Goal: Contribute content: Contribute content

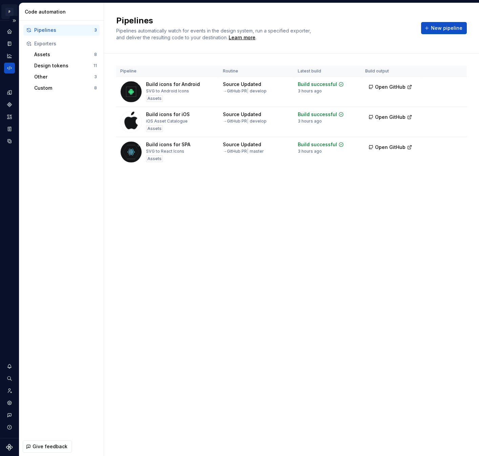
click at [10, 10] on html "P icons SO Design system data Code automation Pipelines 3 Exporters Assets 8 De…" at bounding box center [239, 228] width 479 height 456
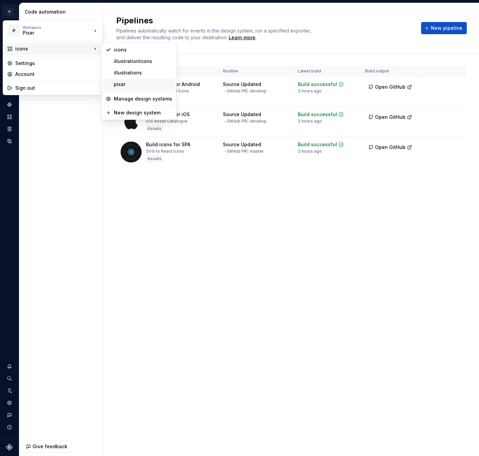
click at [131, 84] on div "pixar" at bounding box center [143, 84] width 58 height 7
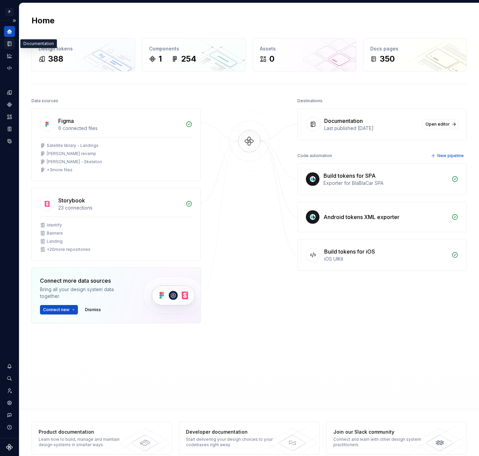
click at [8, 43] on icon "Documentation" at bounding box center [9, 44] width 3 height 4
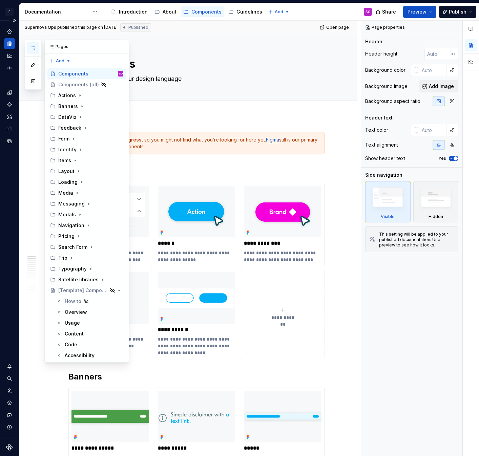
click at [35, 45] on button "button" at bounding box center [33, 48] width 12 height 12
click at [37, 83] on button "button" at bounding box center [33, 81] width 12 height 12
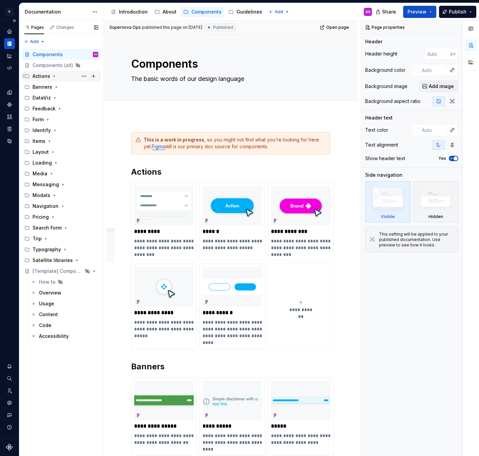
click at [55, 77] on icon "Page tree" at bounding box center [53, 75] width 5 height 5
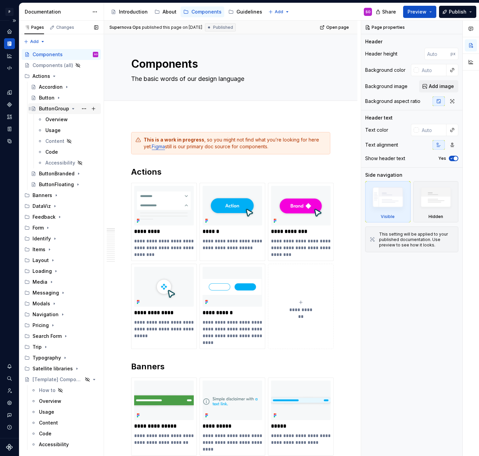
click at [71, 110] on icon "Page tree" at bounding box center [72, 108] width 5 height 5
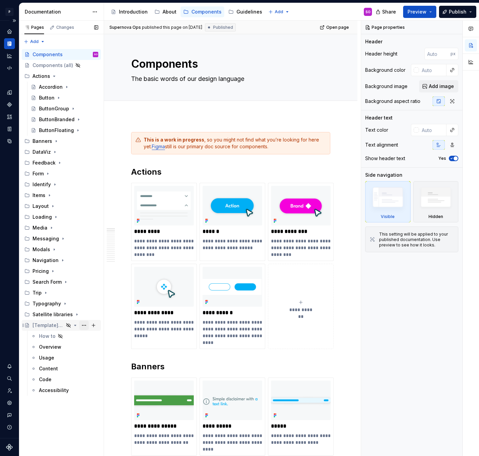
click at [85, 323] on button "Page tree" at bounding box center [83, 325] width 9 height 9
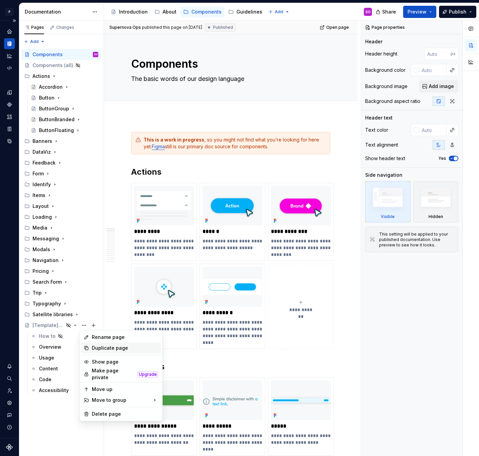
click at [113, 348] on div "Duplicate page" at bounding box center [125, 348] width 66 height 7
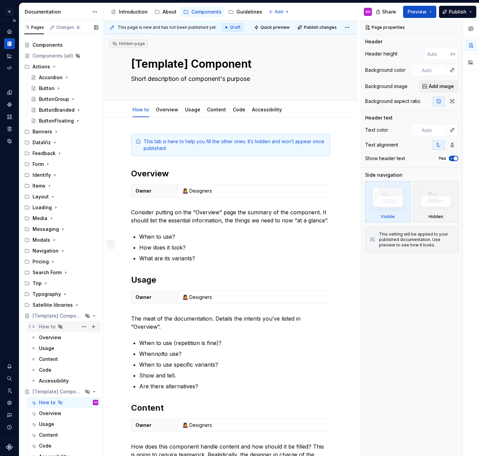
scroll to position [14, 0]
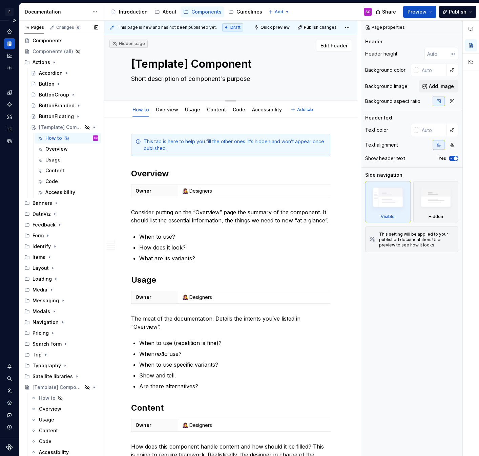
click at [236, 62] on textarea "[Template] Component" at bounding box center [229, 64] width 199 height 16
type textarea "*"
type textarea "C"
type textarea "*"
type textarea "Ca"
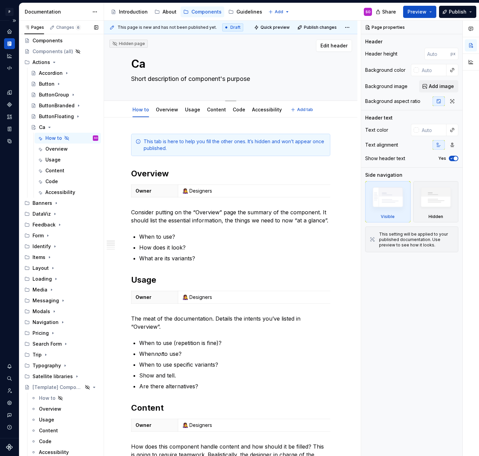
type textarea "*"
type textarea "Car"
type textarea "*"
type textarea "Caro"
type textarea "*"
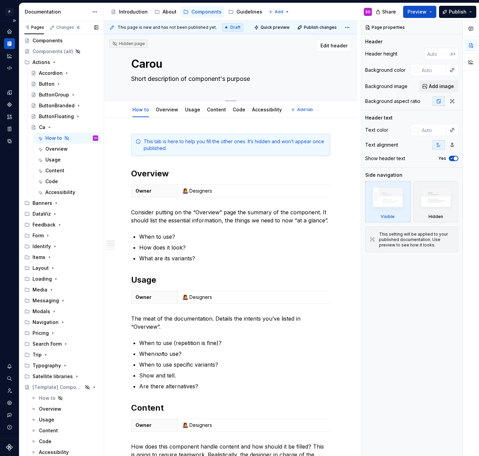
type textarea "Carous"
type textarea "*"
type textarea "Carouse"
type textarea "*"
type textarea "Carousel"
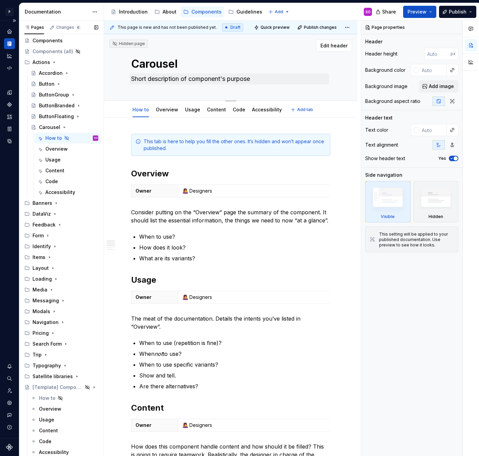
type textarea "*"
type textarea "Carousel"
click at [244, 73] on textarea "Short description of component's purpose" at bounding box center [229, 78] width 199 height 11
click at [209, 60] on textarea "Carousel" at bounding box center [229, 64] width 199 height 16
type textarea "*"
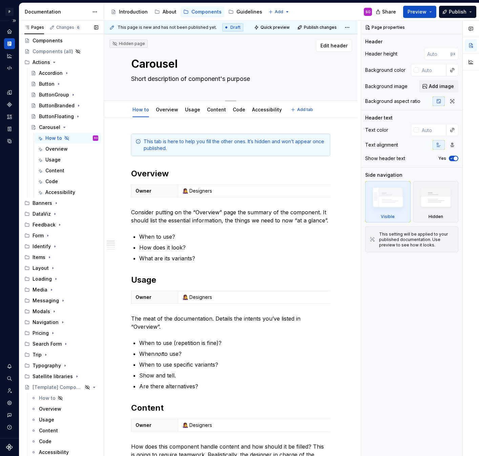
type textarea "Carousel"
type textarea "*"
type textarea "Carousel ("
type textarea "*"
type textarea "Carousel"
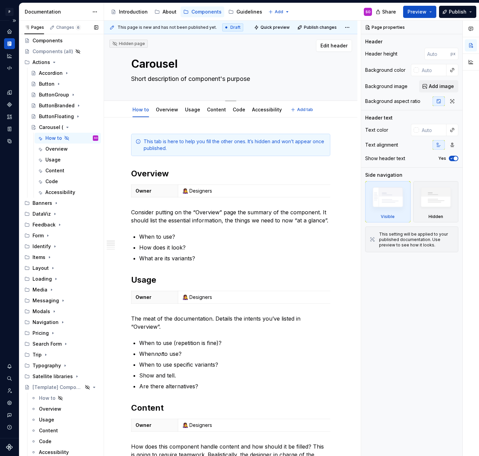
type textarea "*"
type textarea "Carousel"
click at [210, 78] on textarea "Short description of component's purpose" at bounding box center [229, 78] width 199 height 11
type textarea "*"
type textarea "["
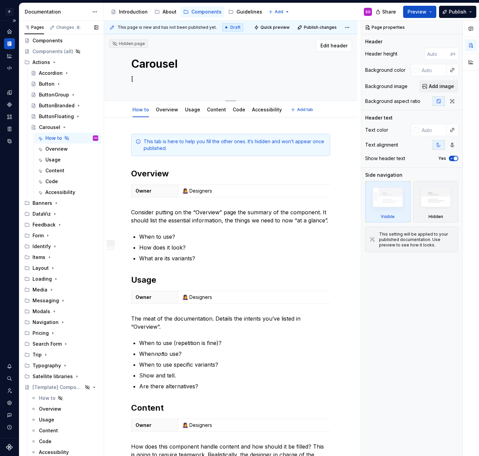
type textarea "*"
type textarea "[A"
type textarea "*"
type textarea "[Ap"
type textarea "*"
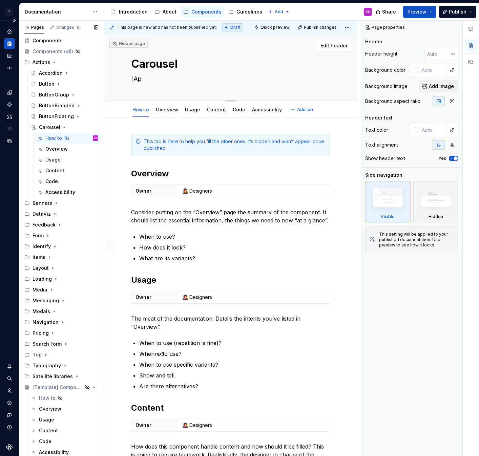
type textarea "[App"
type textarea "*"
type textarea "[Apps"
type textarea "*"
type textarea "[Apps"
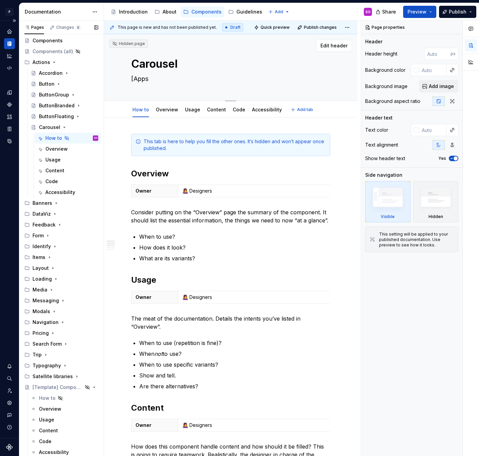
type textarea "*"
type textarea "[Apps o"
type textarea "*"
type textarea "[Apps on"
type textarea "*"
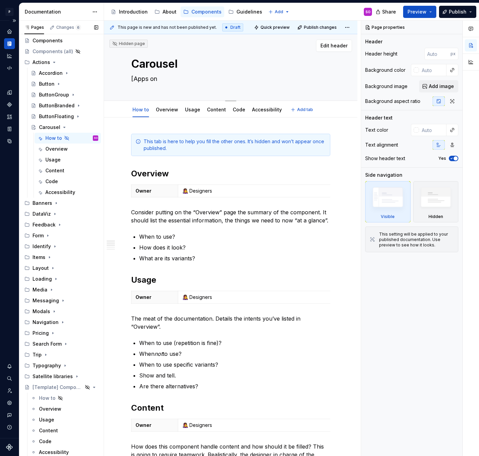
type textarea "[Apps onl"
type textarea "*"
type textarea "[Apps only"
type textarea "*"
type textarea "[Apps only]"
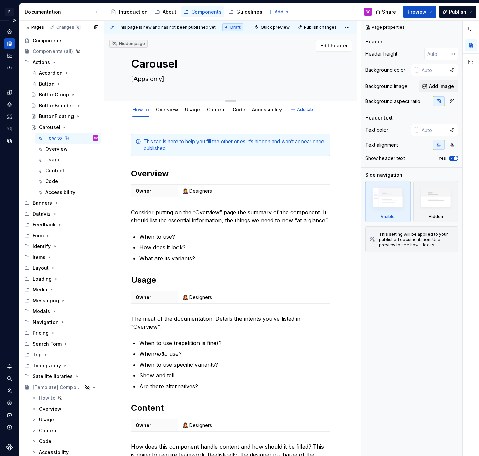
type textarea "*"
type textarea "[Apps only]"
type textarea "*"
type textarea "[Apps only] -"
type textarea "*"
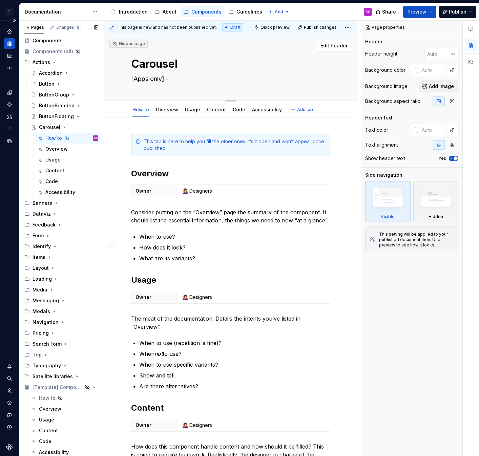
type textarea "[Apps only] -"
type textarea "*"
type textarea "[Apps only] - D"
type textarea "*"
type textarea "[Apps only] - Di"
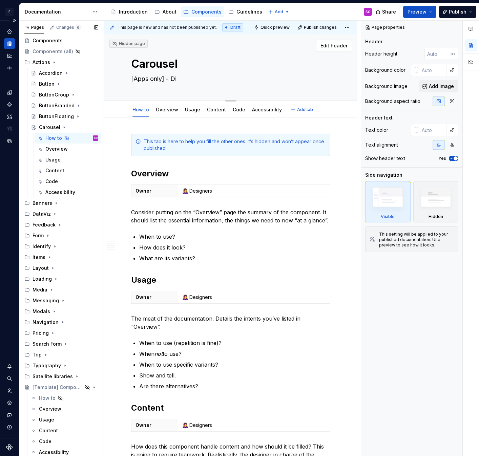
type textarea "*"
type textarea "[Apps only] - Dis"
type textarea "*"
type textarea "[Apps only] - Disp"
type textarea "*"
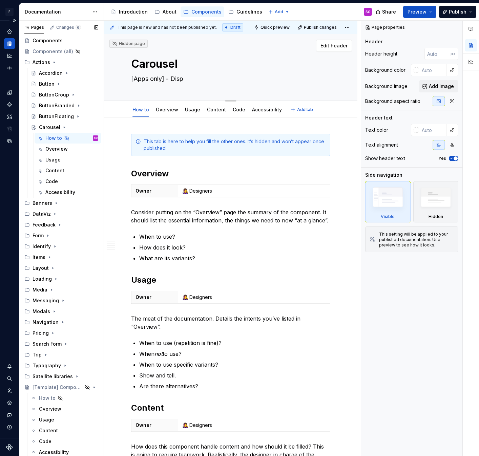
type textarea "[Apps only] - Displ"
type textarea "*"
type textarea "[Apps only] - Displa"
type textarea "*"
type textarea "[Apps only] - Display"
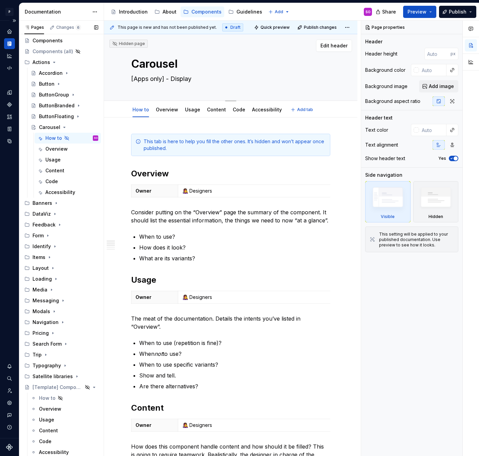
type textarea "*"
type textarea "[Apps only] - Display"
type textarea "*"
type textarea "[Apps only] - Display a"
type textarea "*"
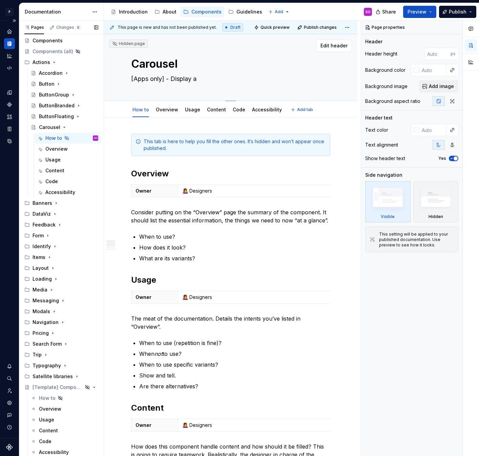
type textarea "[Apps only] - Display a"
type textarea "*"
type textarea "[Apps only] - Display a s"
type textarea "*"
type textarea "[Apps only] - Display a se"
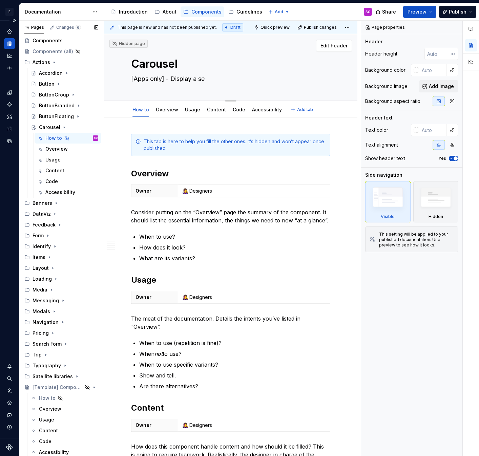
type textarea "*"
type textarea "[Apps only] - Display a seri"
type textarea "*"
type textarea "[Apps only] - Display a serie"
type textarea "*"
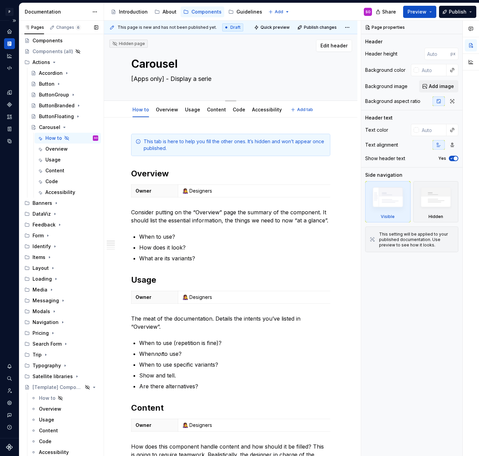
type textarea "[Apps only] - Display a series"
type textarea "*"
type textarea "[Apps only] - Display a series"
type textarea "*"
type textarea "[Apps only] - Display a series o"
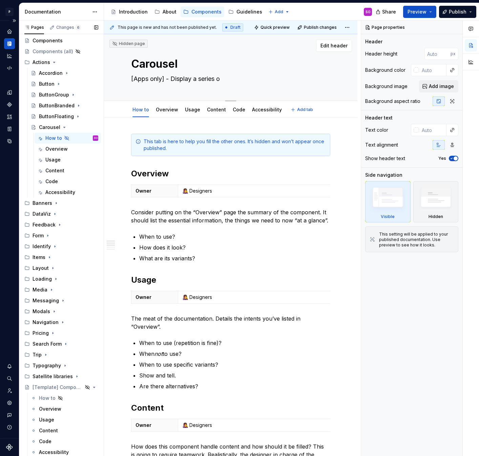
type textarea "*"
type textarea "[Apps only] - Display a series of"
type textarea "*"
type textarea "[Apps only] - Display a series of"
type textarea "*"
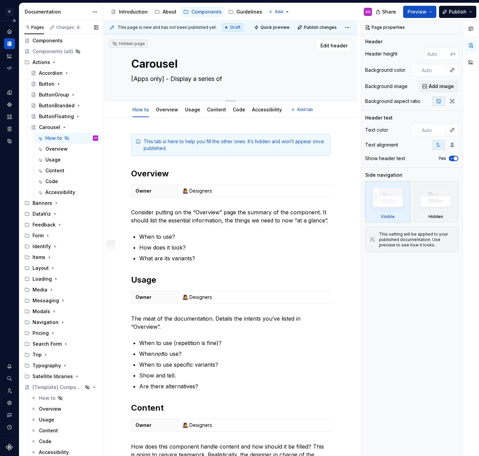
type textarea "[Apps only] - Display a series of e"
type textarea "*"
type textarea "[Apps only] - Display a series of el"
type textarea "*"
type textarea "[Apps only] - Display a series of ele"
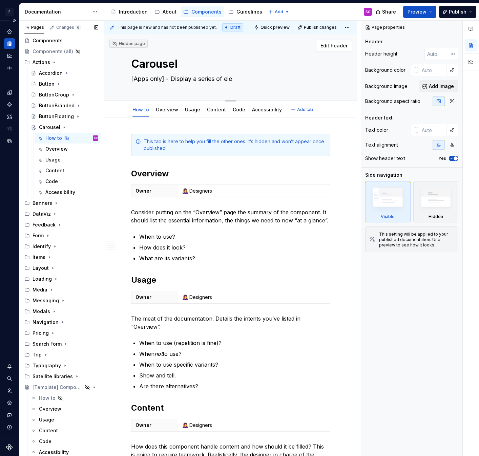
type textarea "*"
type textarea "[Apps only] - Display a series of elem"
type textarea "*"
type textarea "[Apps only] - Display a series of eleme"
type textarea "*"
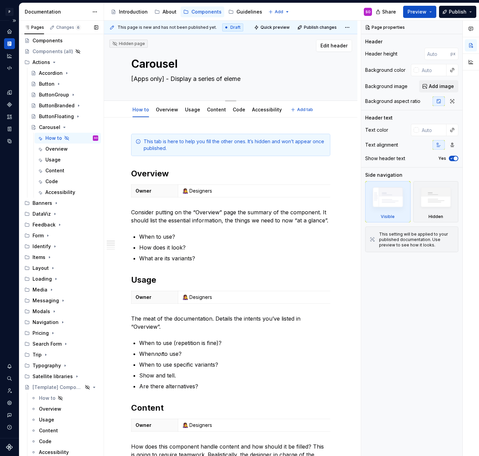
type textarea "[Apps only] - Display a series of elemen"
type textarea "*"
type textarea "[Apps only] - Display a series of element"
type textarea "*"
type textarea "[Apps only] - Display a series of element"
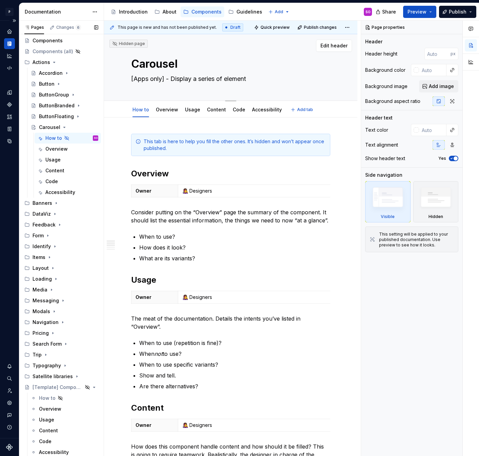
type textarea "*"
type textarea "[Apps only] - Display a series of element h"
type textarea "*"
type textarea "[Apps only] - Display a series of element ho"
type textarea "*"
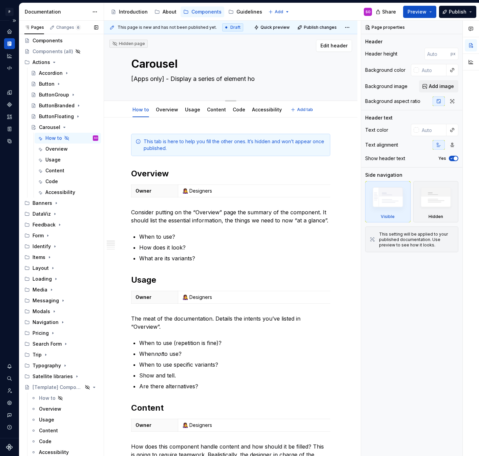
type textarea "[Apps only] - Display a series of element hor"
type textarea "*"
type textarea "[Apps only] - Display a series of element hori"
type textarea "*"
type textarea "[Apps only] - Display a series of element horiz"
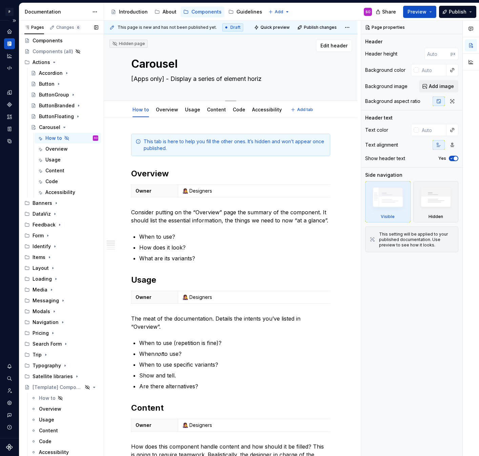
type textarea "*"
type textarea "[Apps only] - Display a series of element horizo"
type textarea "*"
type textarea "[Apps only] - Display a series of element horizon"
type textarea "*"
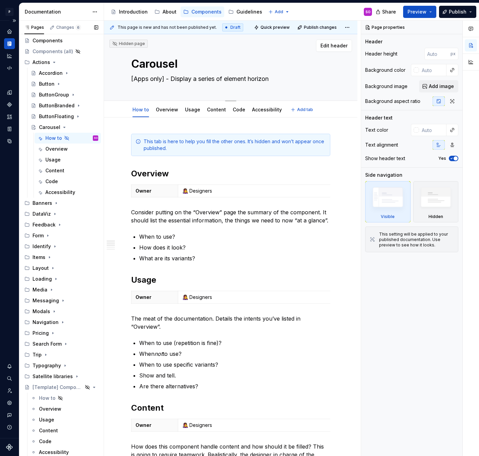
type textarea "[Apps only] - Display a series of element horizont"
type textarea "*"
type textarea "[Apps only] - Display a series of element horizonta"
type textarea "*"
type textarea "[Apps only] - Display a series of element horizontal"
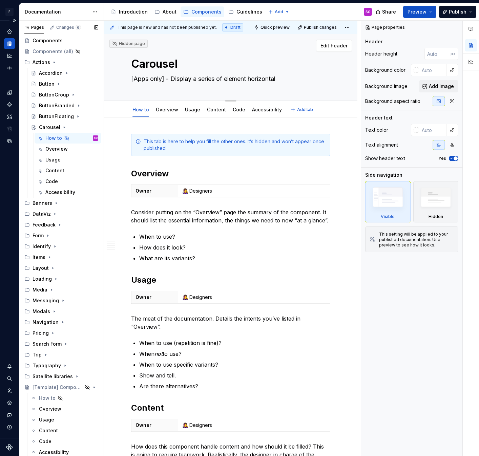
type textarea "*"
type textarea "[Apps only] - Display a series of element horizontall"
type textarea "*"
type textarea "[Apps only] - Display a series of element horizontally"
type textarea "*"
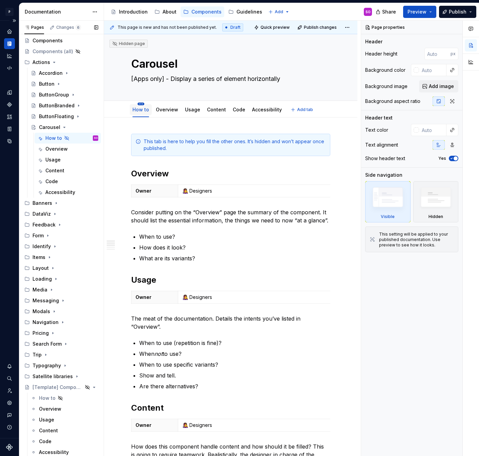
type textarea "[Apps only] - Display a series of element horizontally"
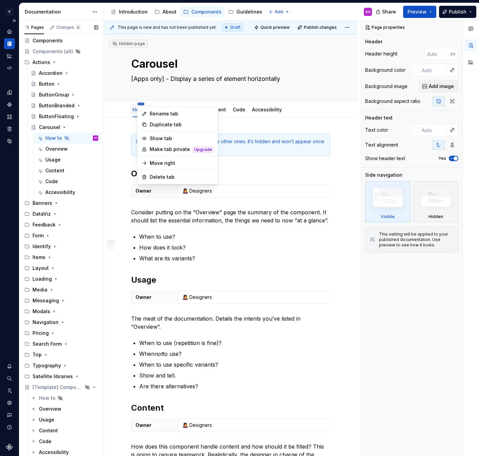
click at [141, 103] on html "P pixar SO Design system data Documentation Accessibility guide for tree Page t…" at bounding box center [239, 228] width 479 height 456
click at [168, 176] on div "Delete tab" at bounding box center [182, 177] width 64 height 7
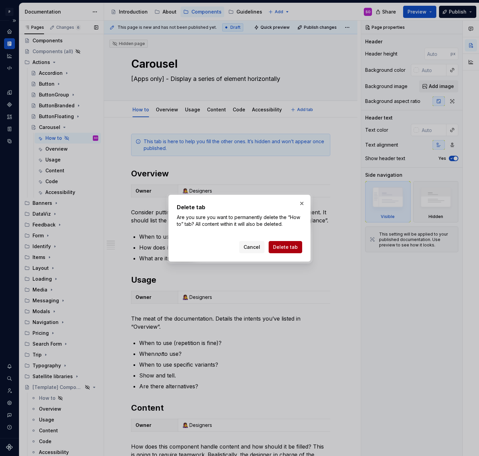
click at [294, 247] on span "Delete tab" at bounding box center [285, 247] width 25 height 7
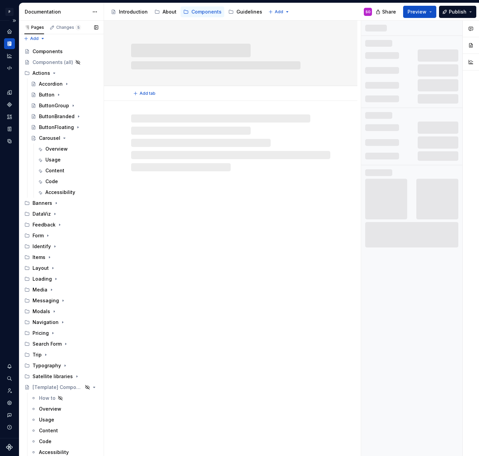
scroll to position [3, 0]
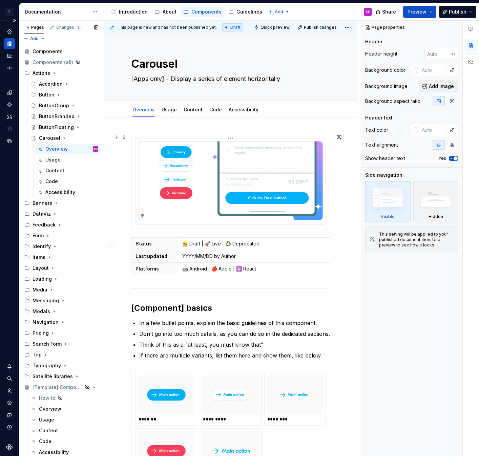
click at [225, 181] on img at bounding box center [230, 180] width 184 height 79
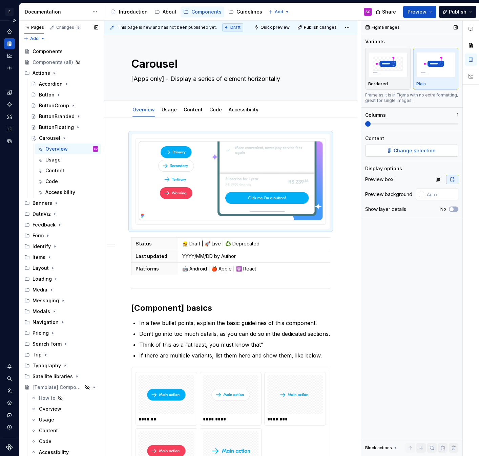
click at [418, 148] on span "Change selection" at bounding box center [414, 150] width 42 height 7
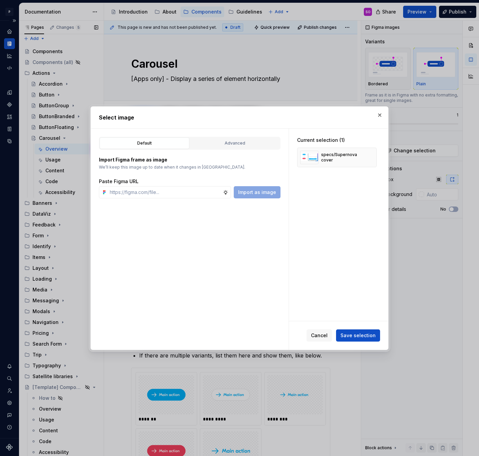
type textarea "*"
type input "[URL][DOMAIN_NAME]"
click at [253, 189] on span "Import as image" at bounding box center [257, 192] width 38 height 7
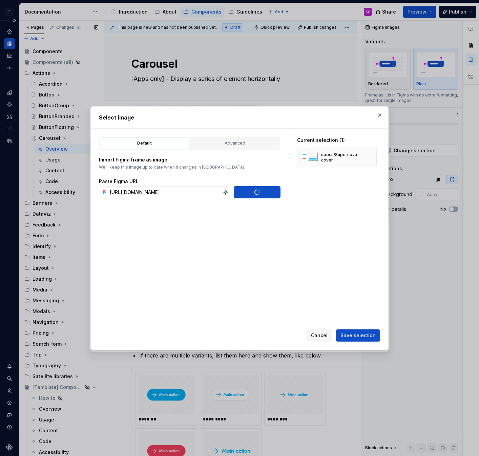
type textarea "*"
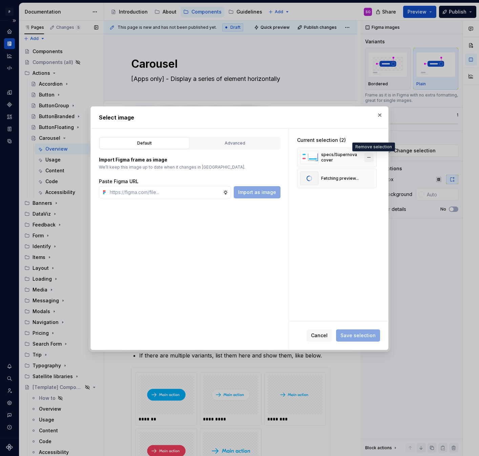
click at [373, 156] on button "button" at bounding box center [368, 157] width 9 height 9
click at [358, 335] on span "Save selection" at bounding box center [357, 335] width 35 height 7
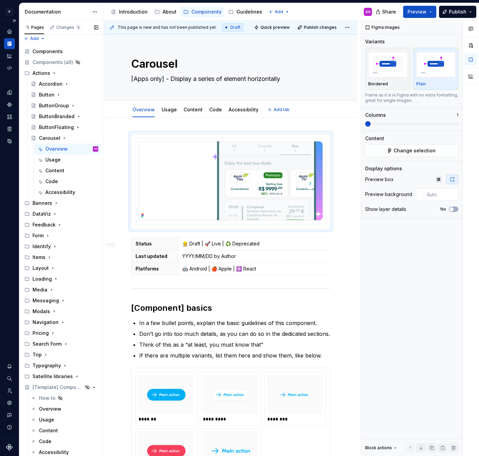
type textarea "*"
click at [282, 246] on p "👷 Draft | 🚀 Live | ♻️ Deprecated" at bounding box center [281, 243] width 199 height 7
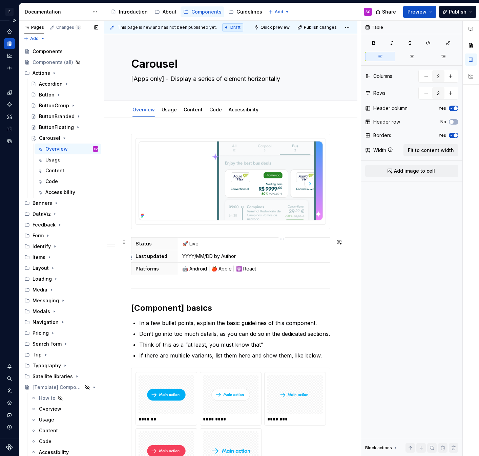
click at [190, 260] on p "YYYY/MM/DD by Author" at bounding box center [281, 256] width 199 height 7
click at [235, 269] on p "🤖 Android | 🍎 Apple | ⚛️ React" at bounding box center [281, 268] width 199 height 7
click at [276, 258] on button "button" at bounding box center [276, 257] width 9 height 9
click at [181, 309] on h2 "[Component] basics" at bounding box center [230, 308] width 199 height 11
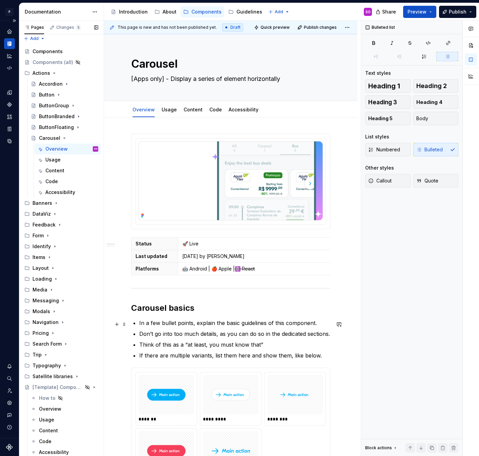
click at [185, 324] on p "In a few bullet points, explain the basic guidelines of this component." at bounding box center [234, 323] width 191 height 8
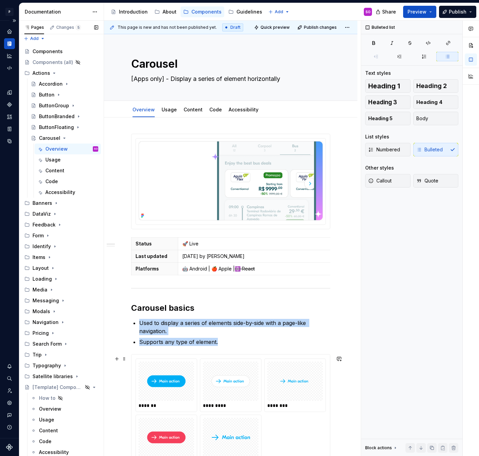
click at [277, 432] on div "******* ********* ******** ******* ****" at bounding box center [230, 414] width 190 height 110
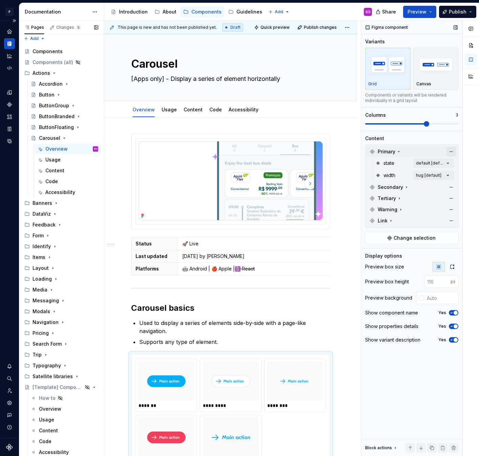
click at [452, 150] on button "button" at bounding box center [450, 151] width 9 height 9
click at [452, 182] on button "button" at bounding box center [450, 186] width 9 height 9
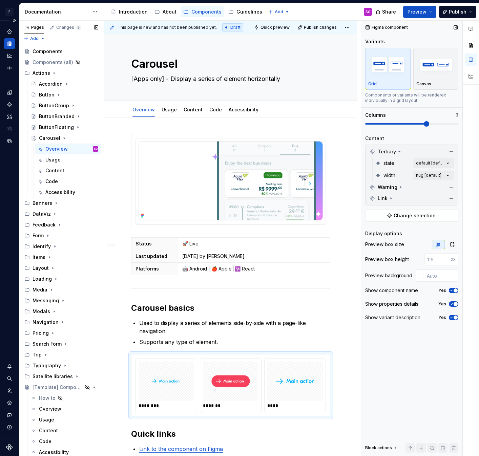
click at [452, 150] on button "button" at bounding box center [450, 151] width 9 height 9
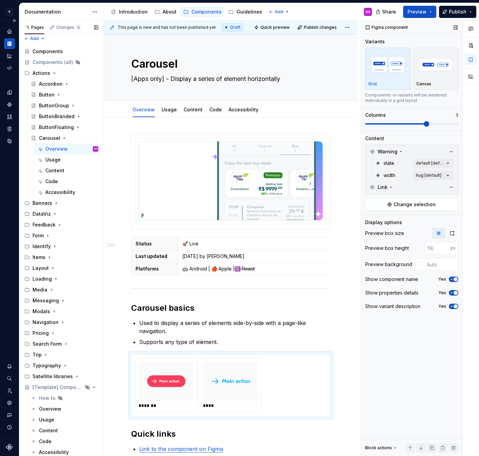
click at [452, 150] on button "button" at bounding box center [450, 151] width 9 height 9
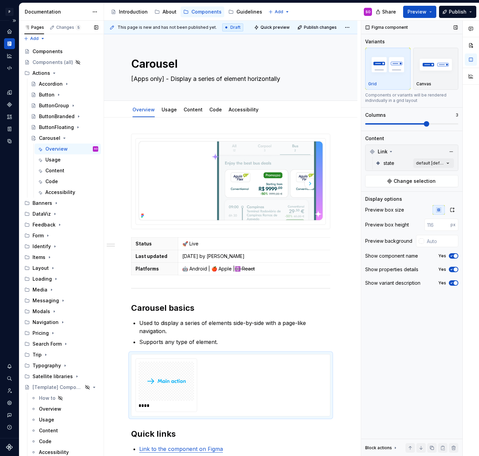
click at [452, 150] on button "button" at bounding box center [450, 151] width 9 height 9
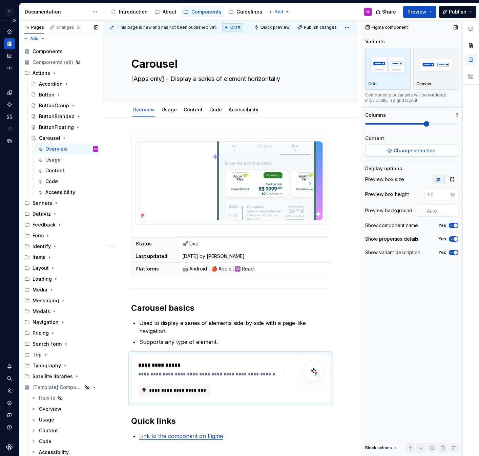
click at [416, 150] on span "Change selection" at bounding box center [414, 150] width 42 height 7
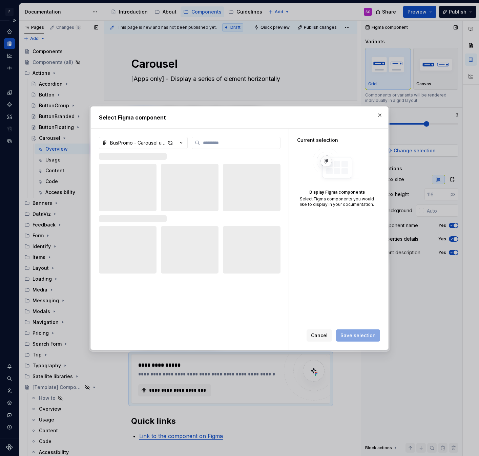
type textarea "*"
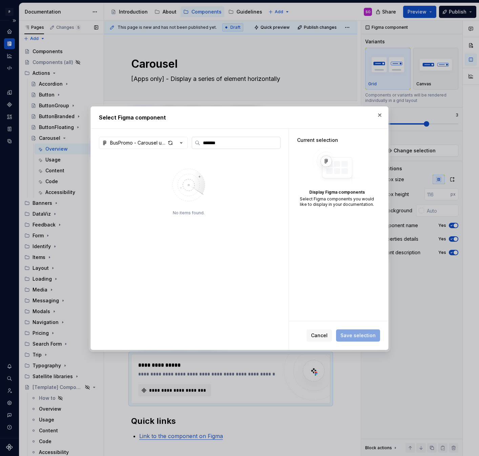
type input "********"
click at [182, 143] on icon "button" at bounding box center [181, 142] width 7 height 7
click at [182, 143] on div "Select Figma component BusPromo - Carousel update No items found. Current selec…" at bounding box center [239, 228] width 479 height 456
click at [184, 142] on icon "button" at bounding box center [181, 142] width 7 height 7
click at [155, 177] on div "Pixar: UI v1.49" at bounding box center [157, 178] width 79 height 7
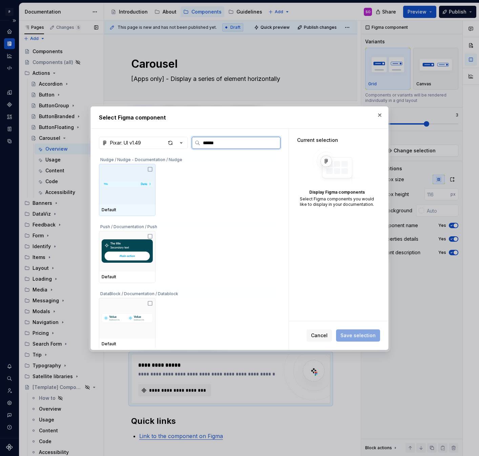
type input "*******"
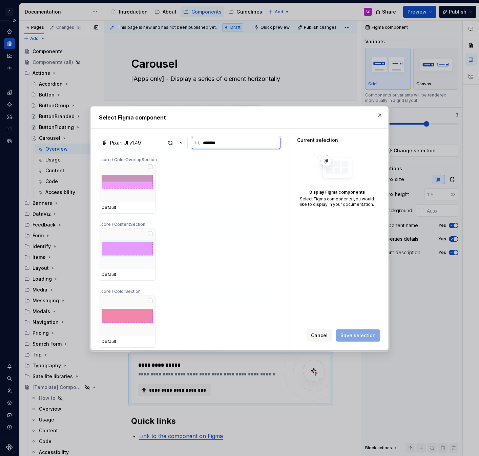
scroll to position [1555, 0]
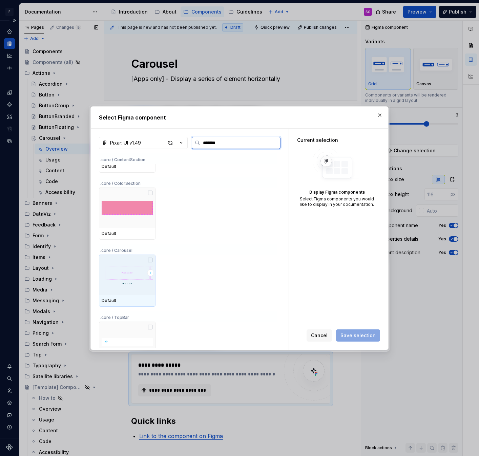
click at [142, 265] on img at bounding box center [127, 274] width 51 height 35
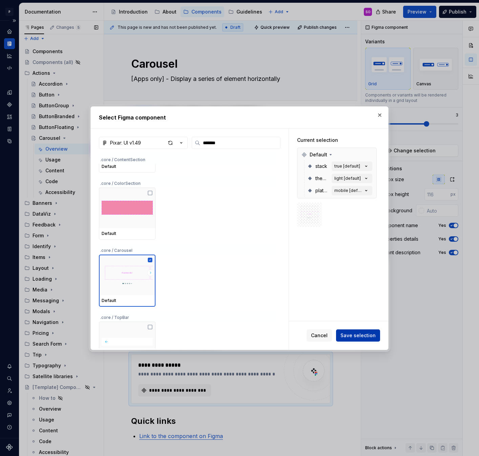
click at [361, 335] on span "Save selection" at bounding box center [357, 335] width 35 height 7
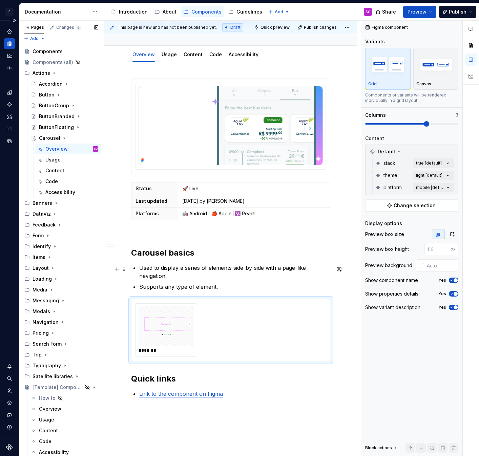
scroll to position [61, 0]
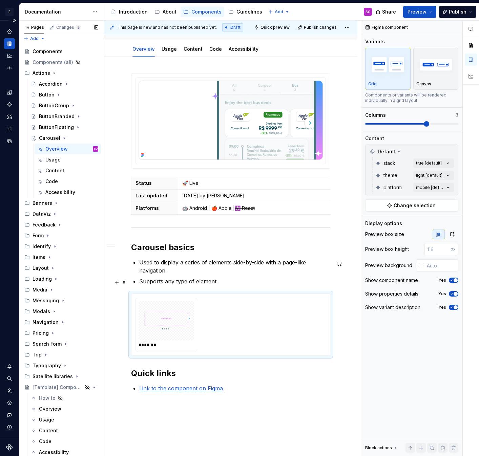
click at [229, 282] on p "Supports any type of element." at bounding box center [234, 281] width 191 height 8
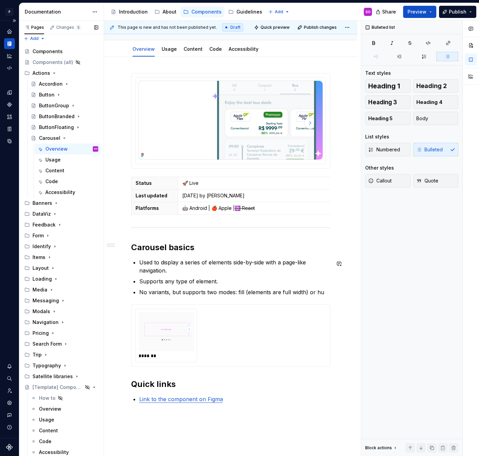
type textarea "*"
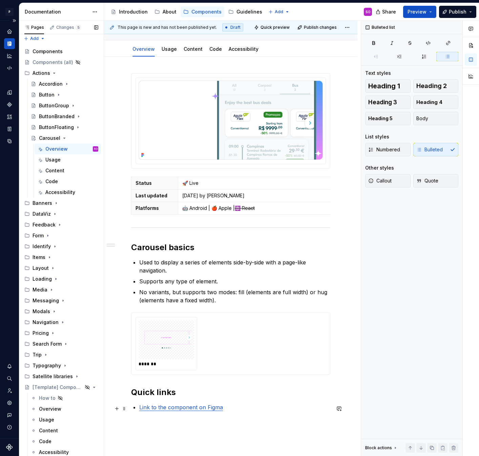
click at [197, 411] on link "Link to the component on Figma" at bounding box center [181, 407] width 84 height 7
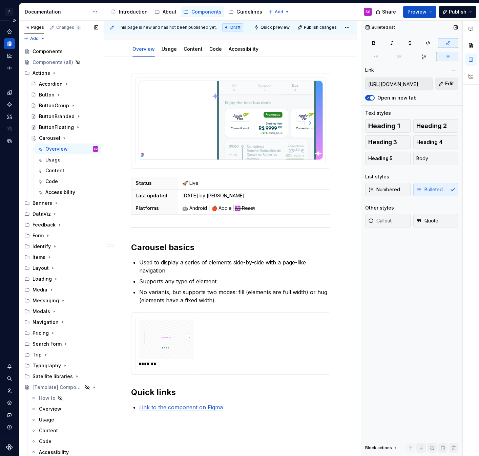
click at [446, 84] on span "Edit" at bounding box center [449, 83] width 9 height 7
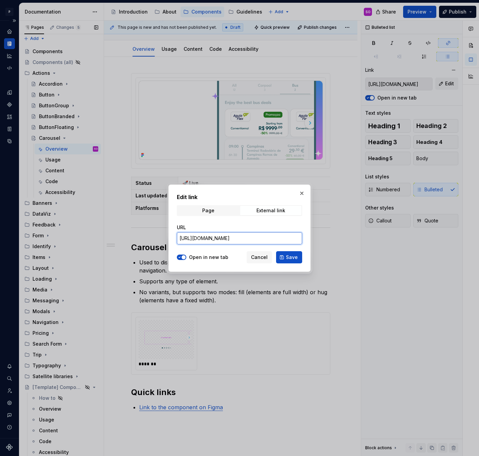
click at [264, 238] on input "[URL][DOMAIN_NAME]" at bounding box center [239, 238] width 125 height 12
paste input "branch/JTqSSrY7KlfHkVpuUtVzea/Pixar--UI-v1.49?node-id=77988-27232&p=f&t=EO7Z55f…"
type input "[URL][DOMAIN_NAME]"
click at [295, 255] on span "Save" at bounding box center [292, 257] width 12 height 7
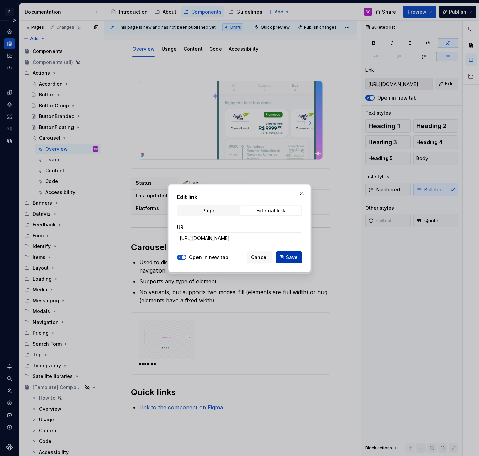
scroll to position [0, 0]
type input "[URL][DOMAIN_NAME]"
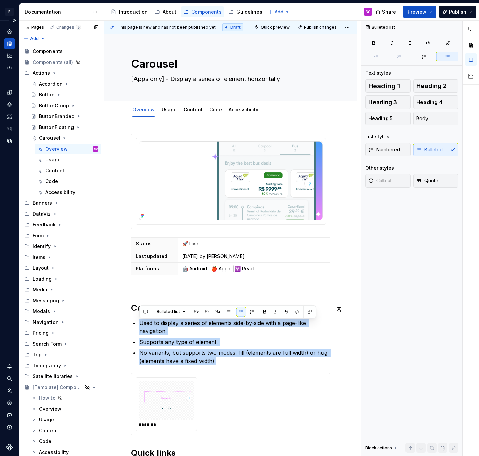
drag, startPoint x: 228, startPoint y: 364, endPoint x: 121, endPoint y: 317, distance: 116.6
click at [121, 317] on div "Status 🚀 Live Last updated [DATE] by [PERSON_NAME] Platforms 🤖 Android | 🍎 Appl…" at bounding box center [230, 366] width 253 height 499
copy ul "Used to display a series of elements side-by-side with a page-like navigation. …"
click at [169, 108] on link "Usage" at bounding box center [168, 110] width 15 height 6
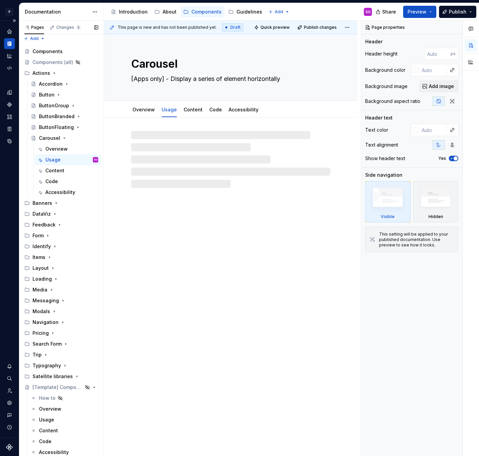
type textarea "*"
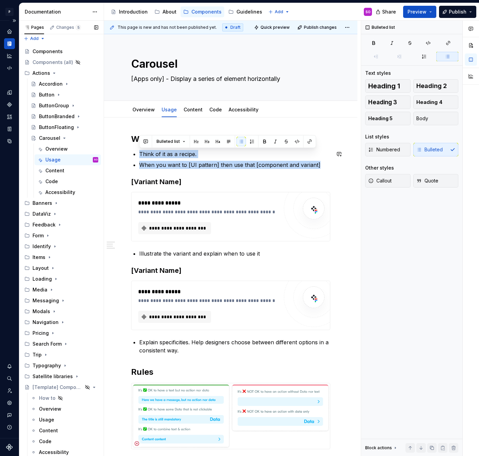
drag, startPoint x: 321, startPoint y: 164, endPoint x: 111, endPoint y: 152, distance: 209.6
click at [111, 152] on div "**********" at bounding box center [230, 363] width 253 height 493
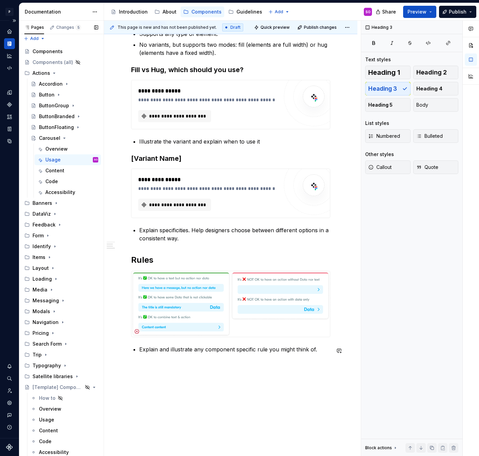
scroll to position [170, 0]
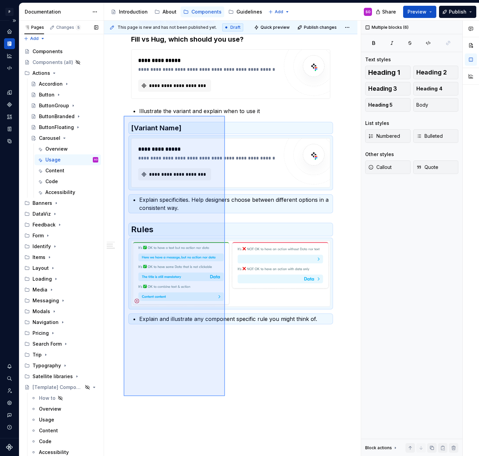
drag, startPoint x: 225, startPoint y: 396, endPoint x: 124, endPoint y: 116, distance: 297.7
click at [124, 116] on div "**********" at bounding box center [232, 239] width 257 height 436
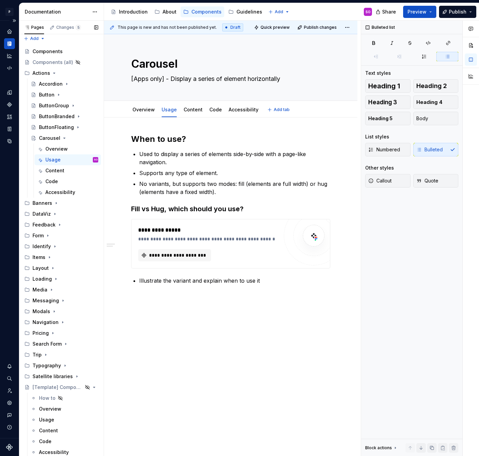
scroll to position [0, 0]
click at [277, 216] on div "**********" at bounding box center [230, 209] width 199 height 151
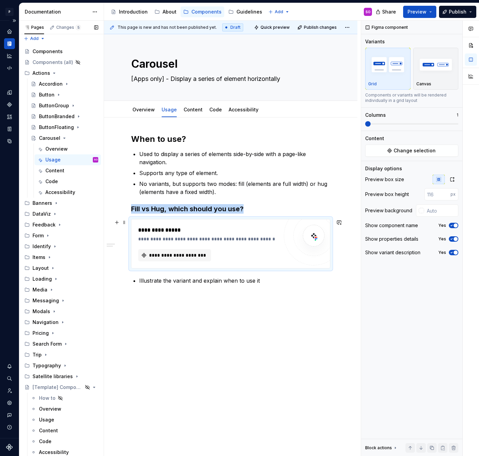
click at [275, 230] on div "**********" at bounding box center [210, 230] width 144 height 8
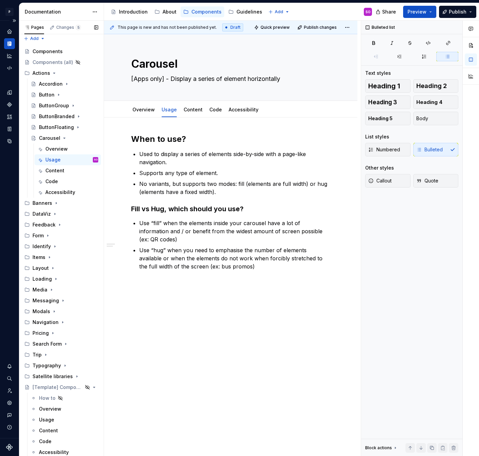
click at [246, 277] on div "When to use? Used to display a series of elements side-by-side with a page-like…" at bounding box center [230, 266] width 253 height 298
click at [236, 263] on div "When to use? Used to display a series of elements side-by-side with a page-like…" at bounding box center [230, 206] width 199 height 145
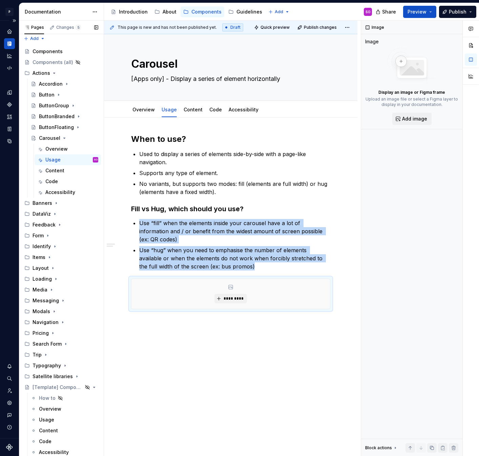
type textarea "*"
click at [398, 121] on button "Add image" at bounding box center [411, 119] width 39 height 12
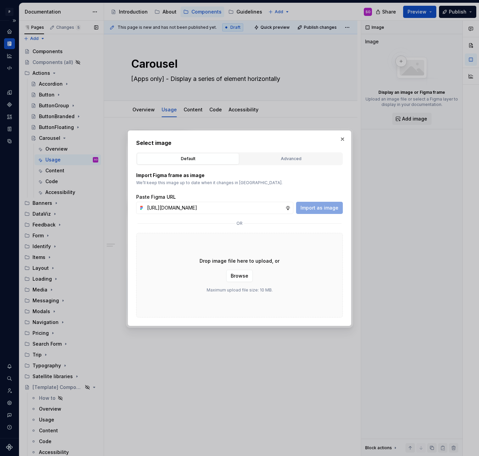
scroll to position [0, 170]
type input "[URL][DOMAIN_NAME]"
click at [308, 202] on button "Import as image" at bounding box center [319, 208] width 47 height 12
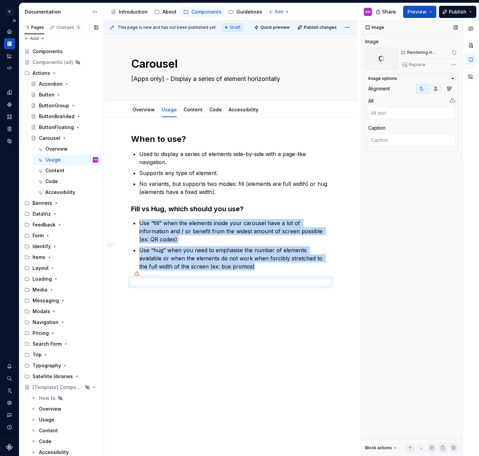
click at [434, 87] on icon "button" at bounding box center [435, 88] width 5 height 5
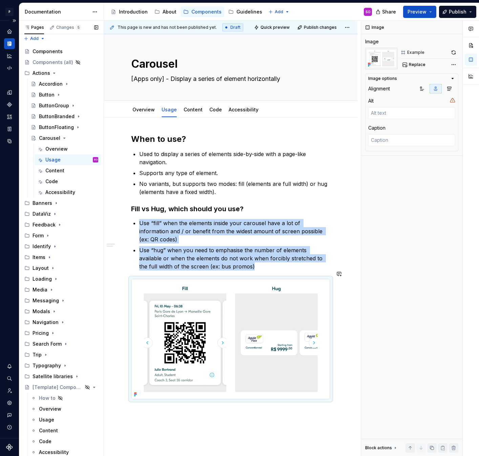
click at [274, 430] on div "This page is new and has not been published yet. Draft Quick preview Publish ch…" at bounding box center [232, 239] width 257 height 436
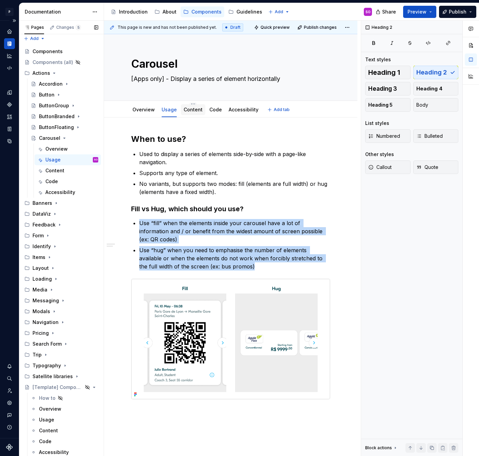
click at [189, 110] on link "Content" at bounding box center [192, 110] width 19 height 6
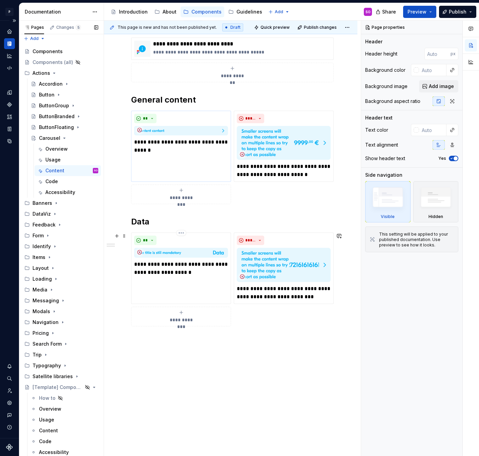
scroll to position [84, 0]
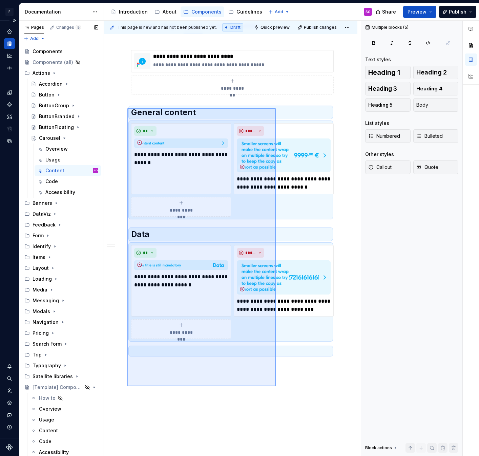
drag, startPoint x: 276, startPoint y: 387, endPoint x: 127, endPoint y: 108, distance: 315.3
click at [127, 108] on div "**********" at bounding box center [232, 239] width 257 height 436
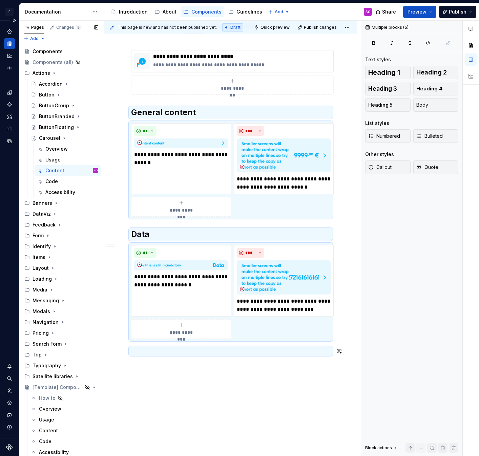
scroll to position [0, 0]
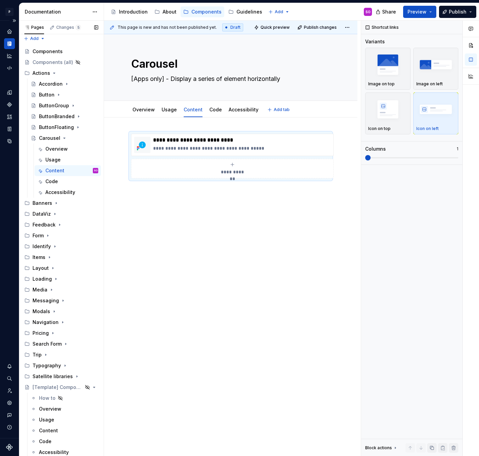
type textarea "*"
click at [221, 207] on div "**********" at bounding box center [230, 220] width 253 height 206
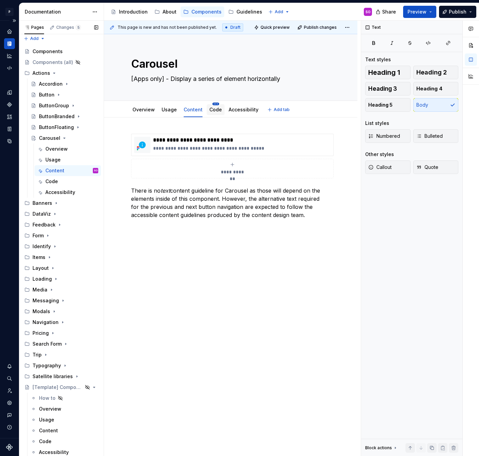
click at [212, 103] on html "P pixar SO Design system data Documentation Accessibility guide for tree Page t…" at bounding box center [239, 228] width 479 height 456
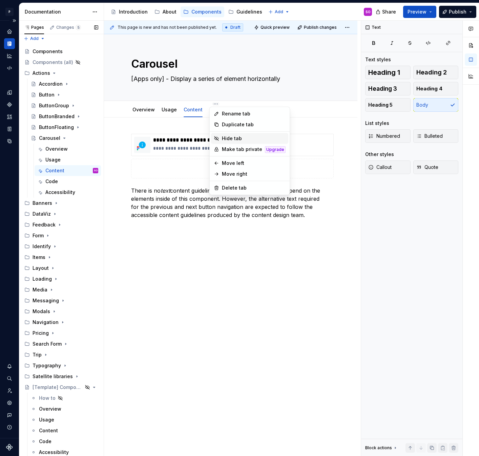
click at [226, 137] on div "Hide tab" at bounding box center [254, 138] width 64 height 7
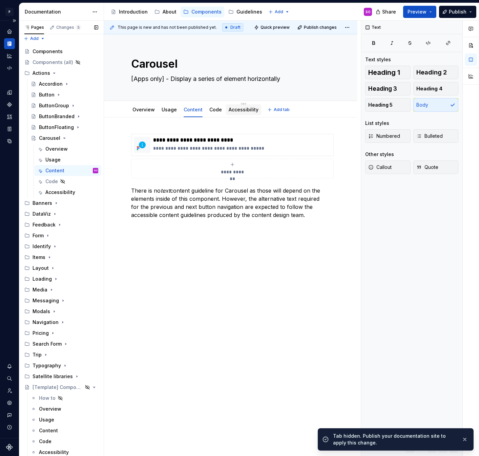
click at [236, 111] on link "Accessibility" at bounding box center [244, 110] width 30 height 6
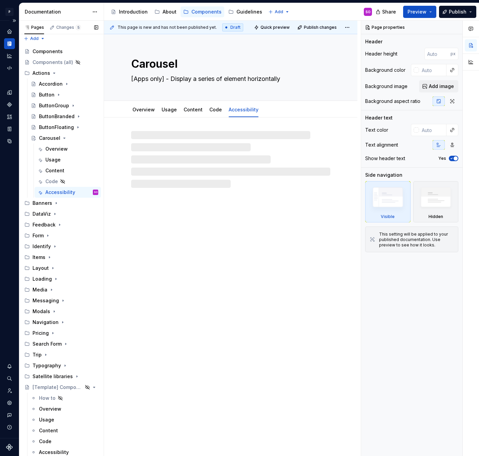
type textarea "*"
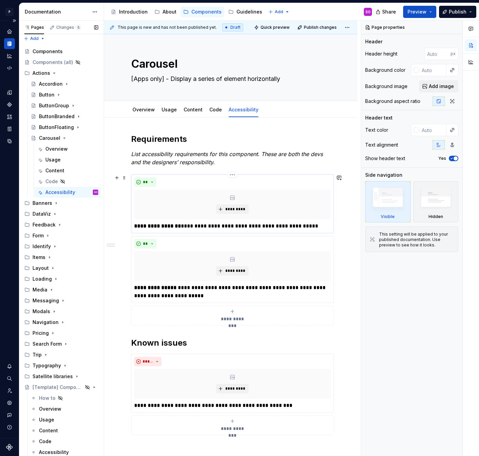
click at [188, 225] on p "**********" at bounding box center [232, 226] width 196 height 8
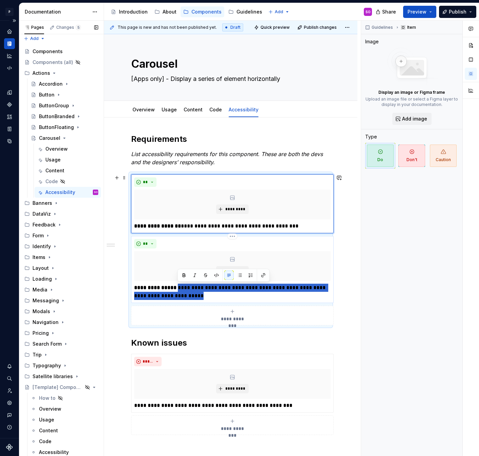
drag, startPoint x: 178, startPoint y: 288, endPoint x: 187, endPoint y: 294, distance: 11.3
click at [187, 294] on p "**********" at bounding box center [232, 292] width 196 height 16
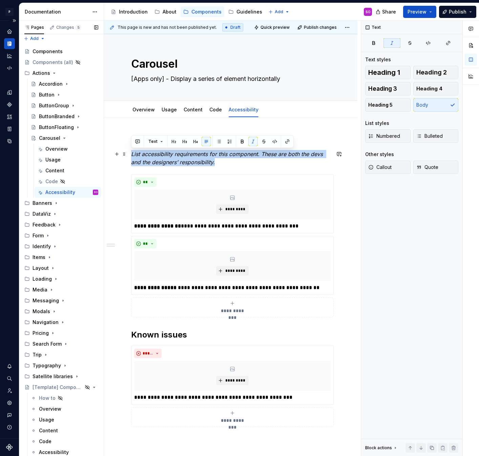
drag, startPoint x: 226, startPoint y: 164, endPoint x: 131, endPoint y: 151, distance: 96.0
click at [131, 151] on p "List accessibility requirements for this component. These are both the devs and…" at bounding box center [230, 158] width 199 height 16
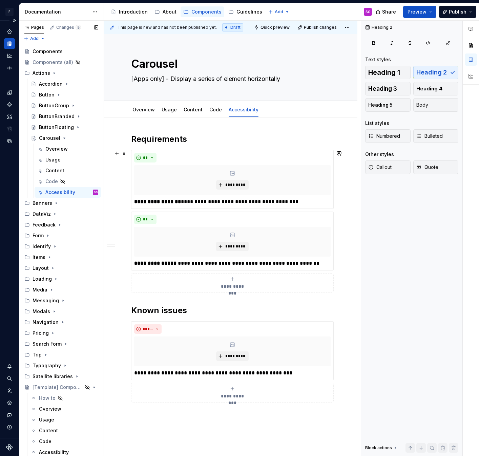
click at [235, 280] on icon "submit" at bounding box center [232, 278] width 5 height 5
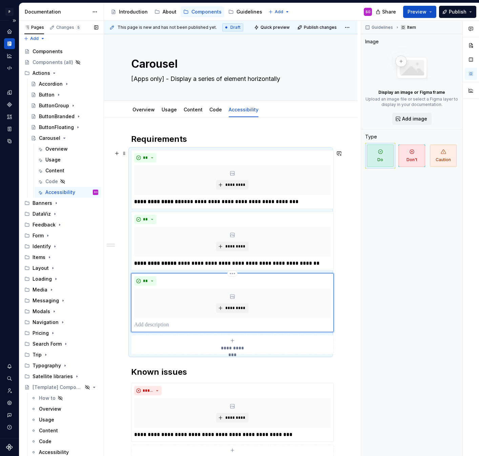
click at [176, 322] on p at bounding box center [232, 325] width 196 height 8
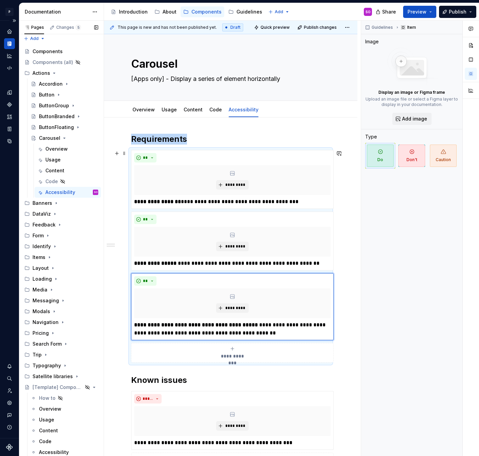
click at [241, 357] on span "**********" at bounding box center [232, 356] width 31 height 7
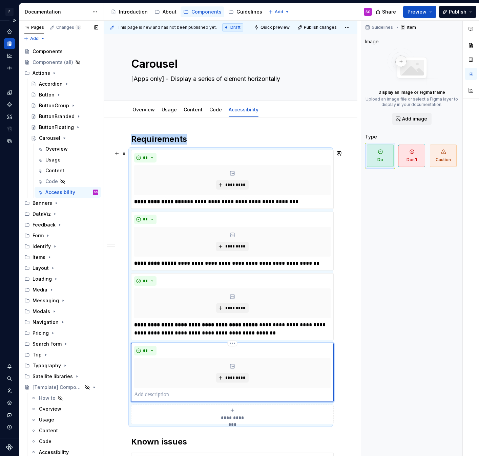
type textarea "*"
click at [175, 395] on p at bounding box center [232, 395] width 196 height 8
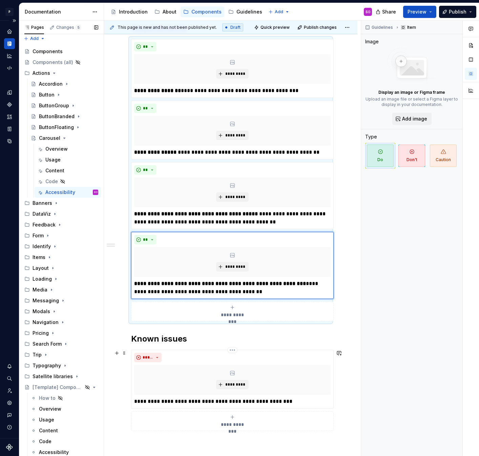
scroll to position [123, 0]
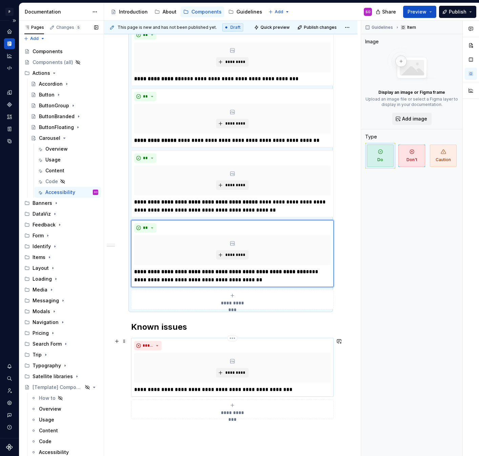
click at [188, 388] on p "**********" at bounding box center [232, 390] width 196 height 8
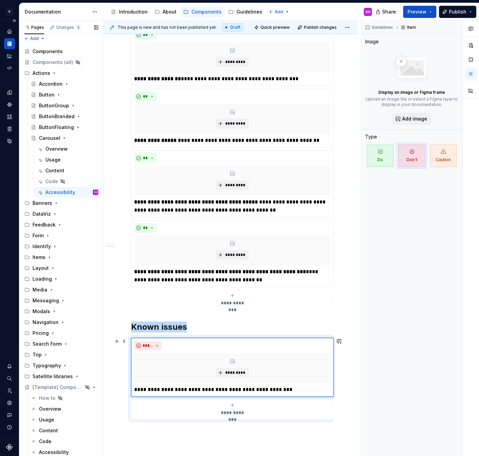
click at [223, 403] on div "**********" at bounding box center [232, 410] width 196 height 14
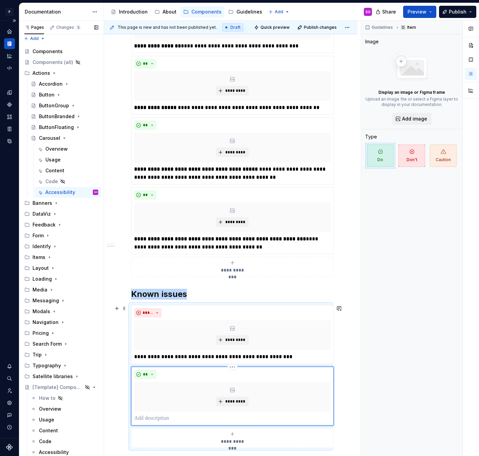
scroll to position [185, 0]
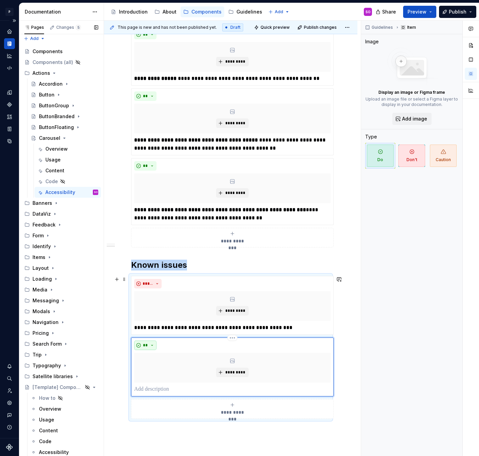
click at [149, 345] on button "**" at bounding box center [145, 345] width 22 height 9
click at [161, 368] on div "Don't" at bounding box center [161, 369] width 13 height 7
click at [165, 385] on p at bounding box center [232, 389] width 196 height 8
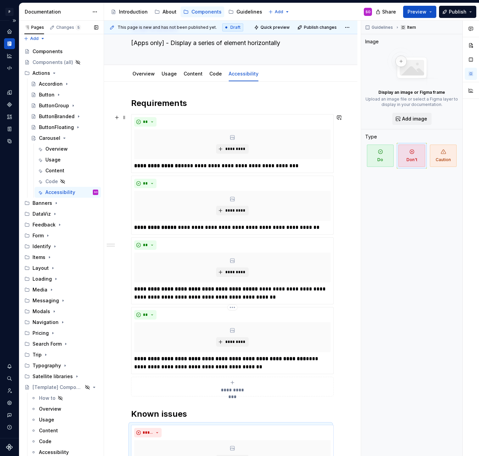
scroll to position [0, 0]
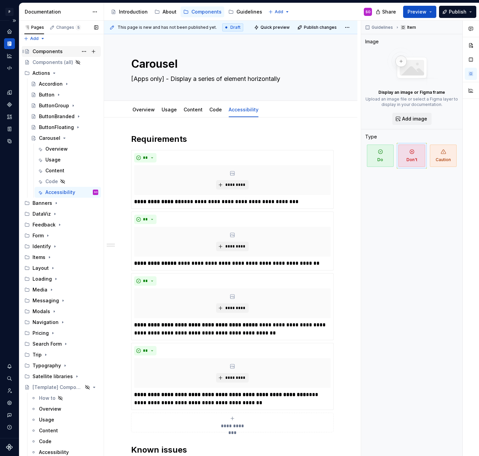
click at [55, 51] on div "Components" at bounding box center [48, 51] width 30 height 7
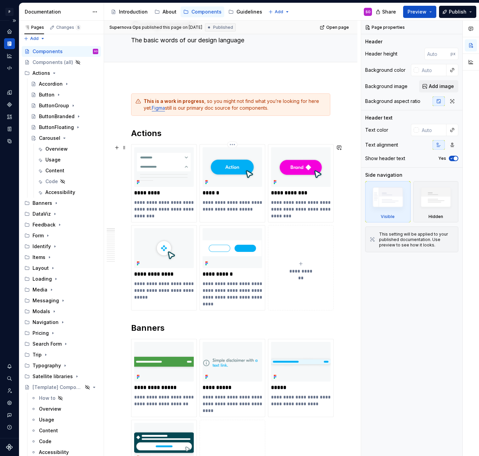
scroll to position [60, 0]
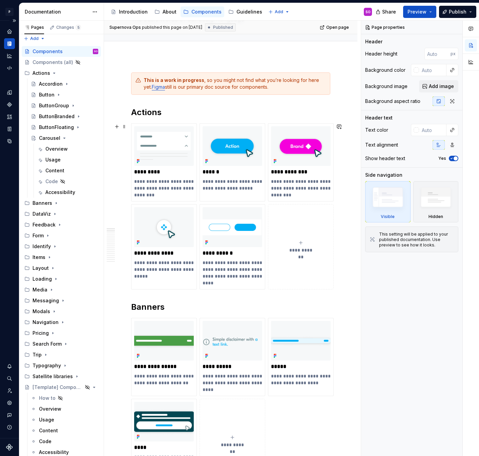
click at [297, 242] on div "**********" at bounding box center [301, 247] width 60 height 14
type textarea "*"
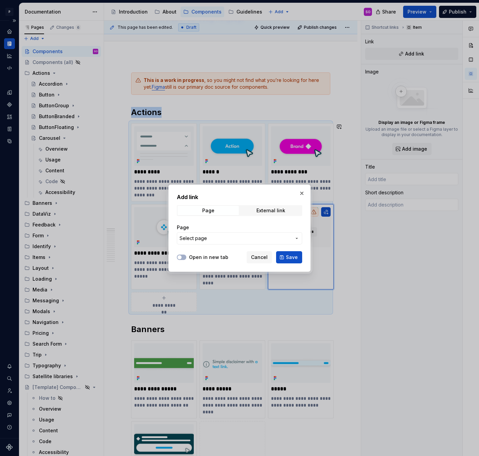
click at [254, 243] on button "Select page" at bounding box center [239, 238] width 125 height 12
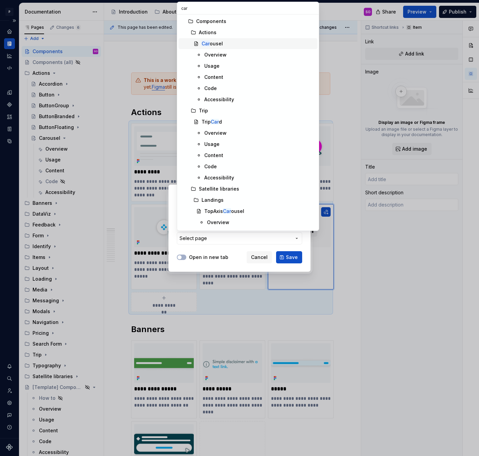
type input "car"
click at [219, 46] on div "Car ousel" at bounding box center [211, 43] width 21 height 7
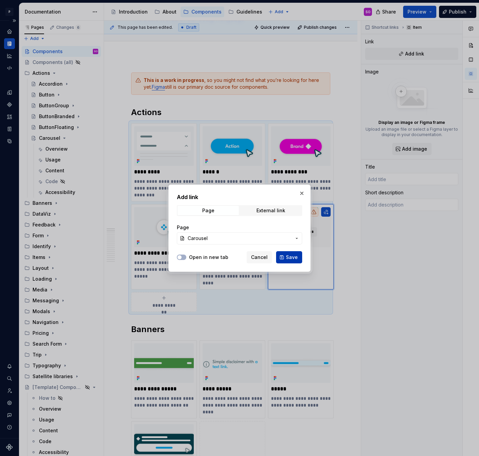
click at [295, 257] on span "Save" at bounding box center [292, 257] width 12 height 7
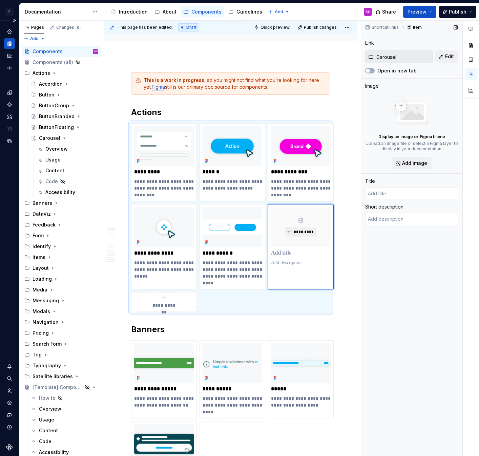
type textarea "*"
type input "Carousel"
type textarea "[Apps only] - Display a series of element horizontally"
click at [296, 233] on span "*********" at bounding box center [303, 231] width 21 height 5
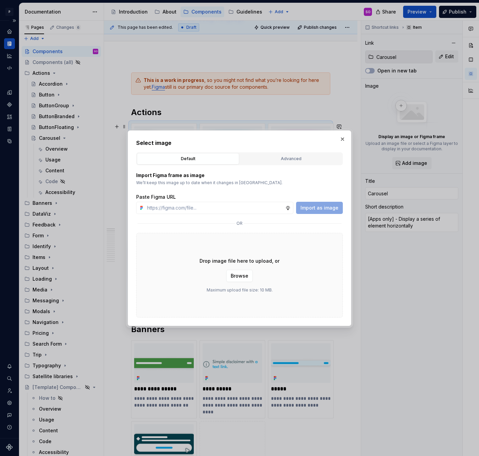
type textarea "*"
type input "[URL][DOMAIN_NAME]"
click at [320, 208] on span "Import as image" at bounding box center [319, 207] width 38 height 7
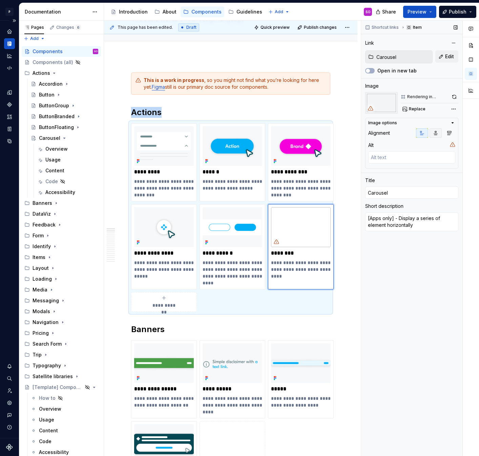
click at [435, 134] on icon "button" at bounding box center [436, 133] width 4 height 4
click at [453, 95] on button "button" at bounding box center [454, 96] width 8 height 9
click at [455, 13] on span "Publish" at bounding box center [458, 11] width 18 height 7
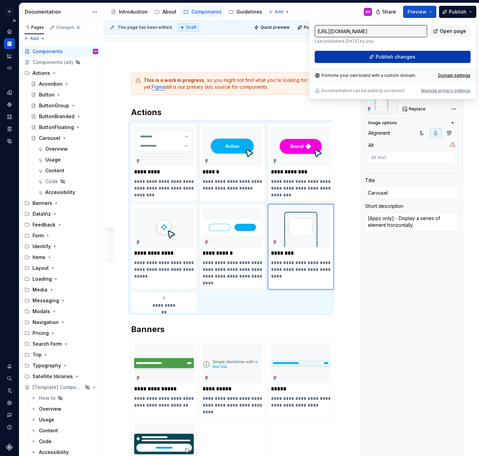
click at [387, 58] on span "Publish changes" at bounding box center [395, 56] width 40 height 7
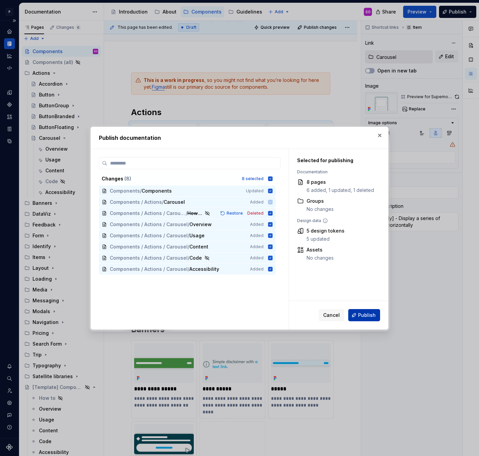
click at [368, 316] on span "Publish" at bounding box center [367, 315] width 18 height 7
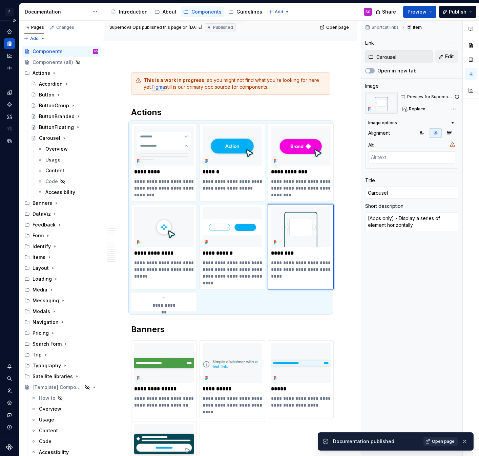
click at [442, 444] on link "Open page" at bounding box center [440, 441] width 34 height 9
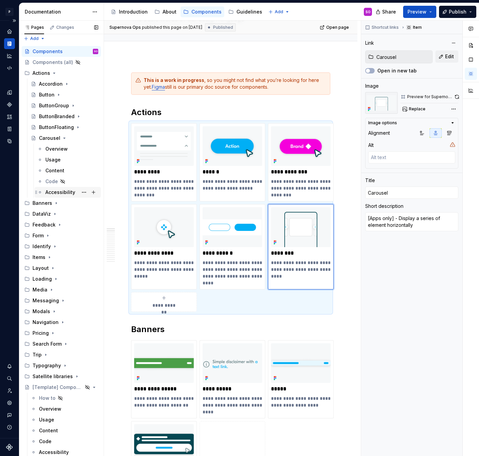
click at [68, 189] on div "Accessibility" at bounding box center [60, 192] width 30 height 7
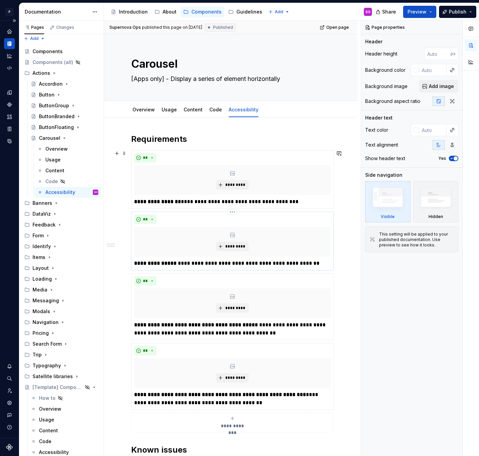
type textarea "*"
click at [218, 261] on p "**********" at bounding box center [232, 263] width 196 height 8
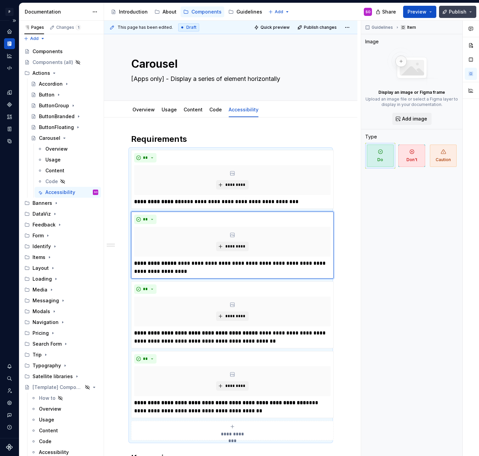
click at [457, 13] on span "Publish" at bounding box center [458, 11] width 18 height 7
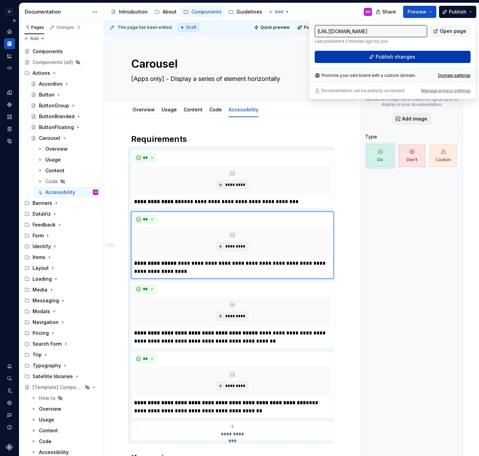
click at [401, 56] on span "Publish changes" at bounding box center [395, 56] width 40 height 7
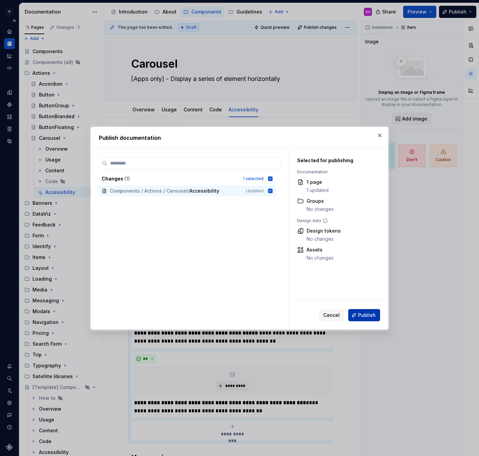
click at [358, 317] on button "Publish" at bounding box center [364, 315] width 32 height 12
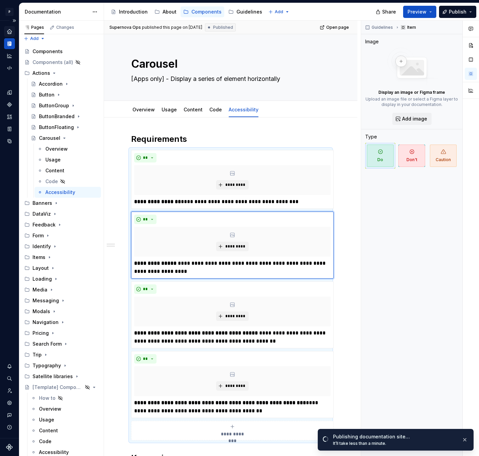
type textarea "*"
